Goal: Navigation & Orientation: Go to known website

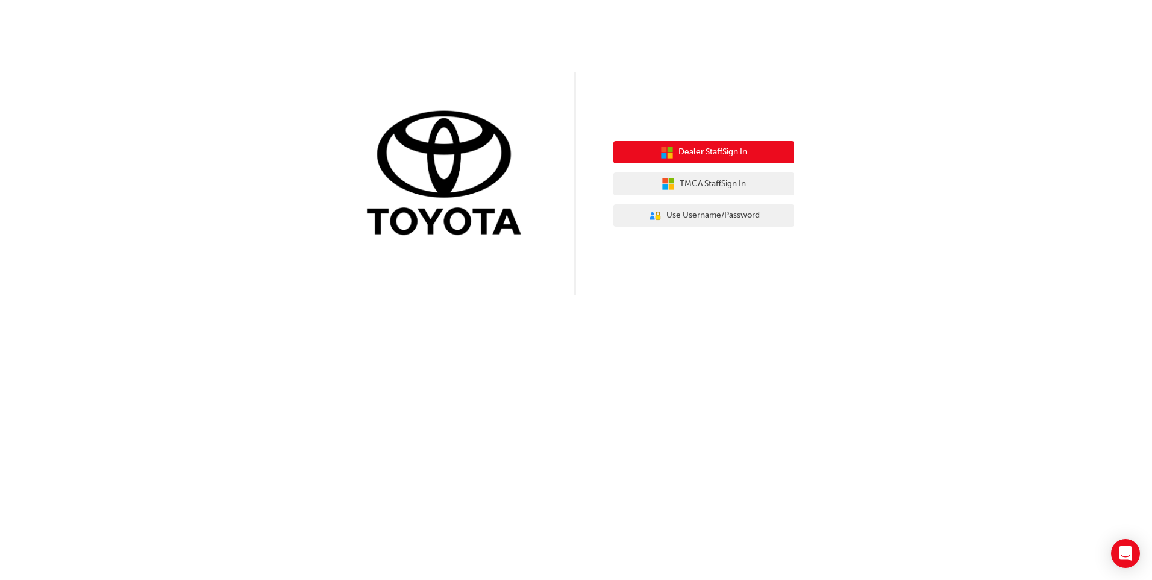
click at [708, 144] on button "Dealer Staff Sign In" at bounding box center [704, 152] width 181 height 23
